Goal: Navigation & Orientation: Find specific page/section

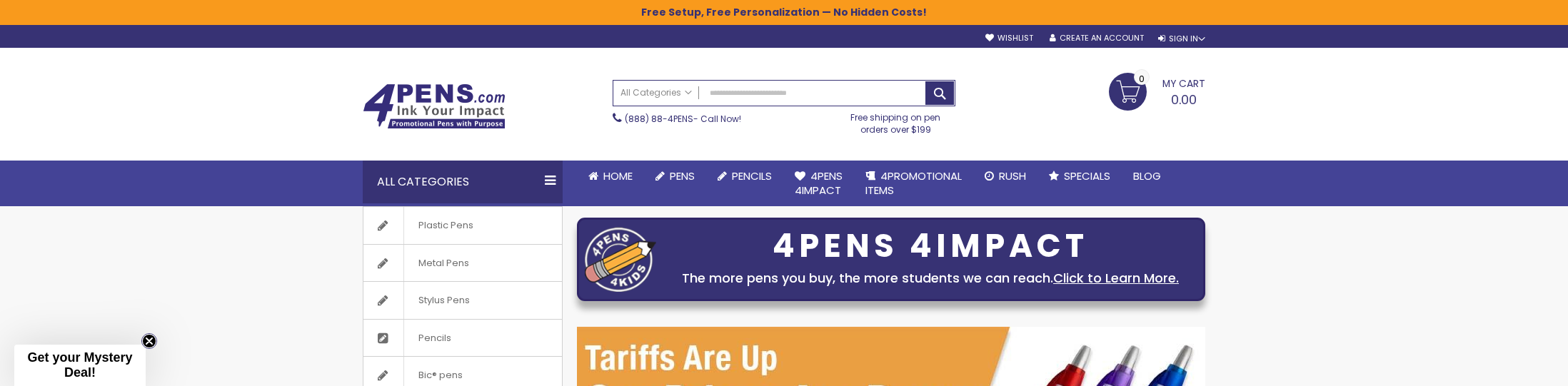
drag, startPoint x: 152, startPoint y: 345, endPoint x: 188, endPoint y: 333, distance: 37.9
click at [152, 343] on icon "Close teaser" at bounding box center [148, 340] width 14 height 14
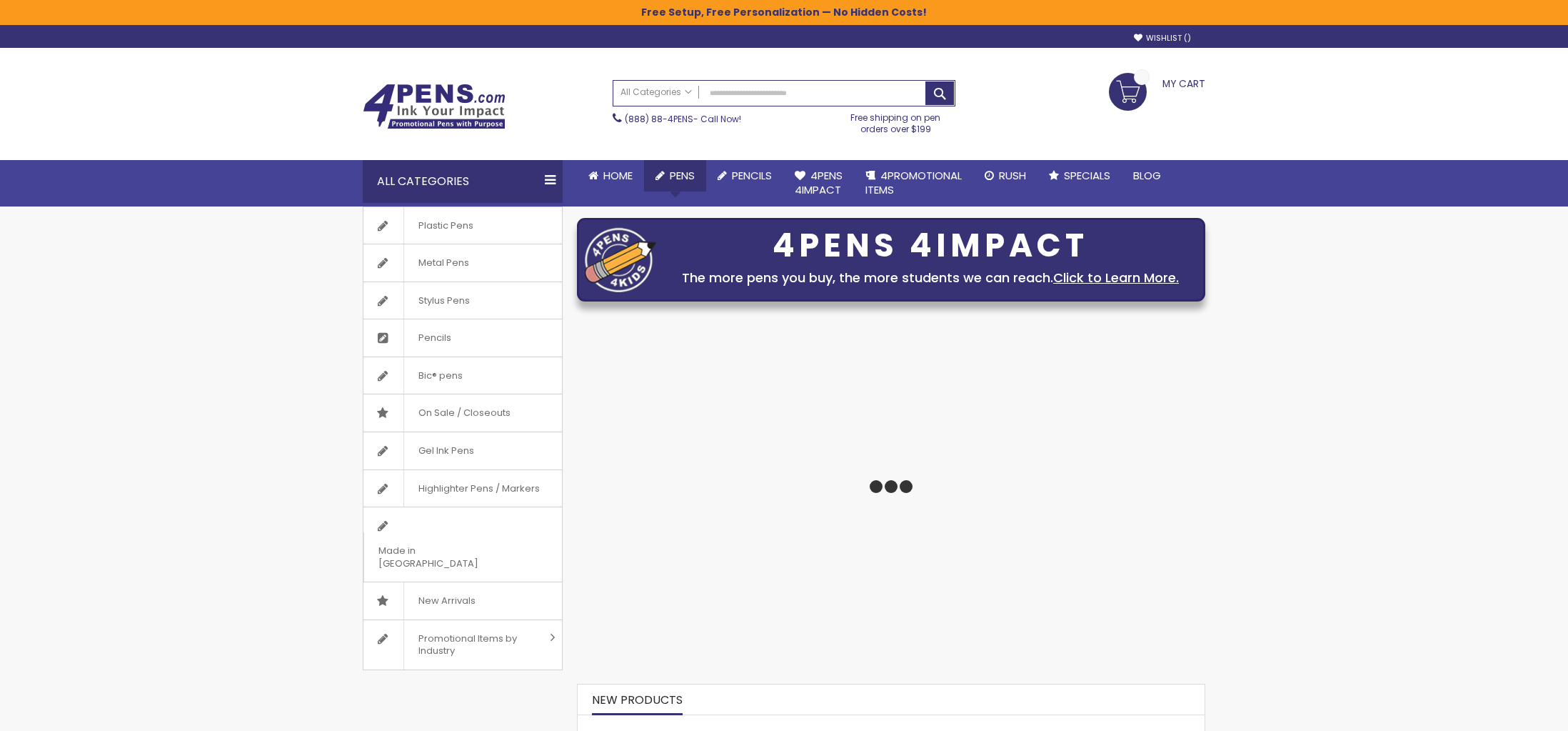
click at [666, 170] on link "Pens" at bounding box center [675, 176] width 62 height 31
